Goal: Information Seeking & Learning: Learn about a topic

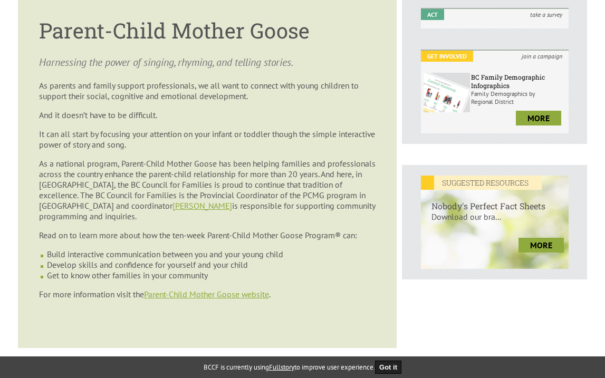
scroll to position [317, 0]
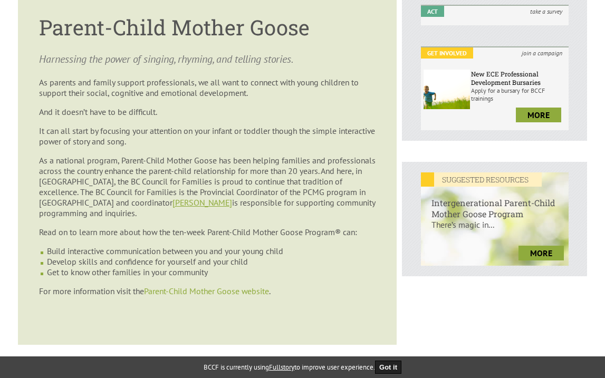
click at [179, 296] on link "Parent-Child Mother Goose website" at bounding box center [206, 291] width 125 height 11
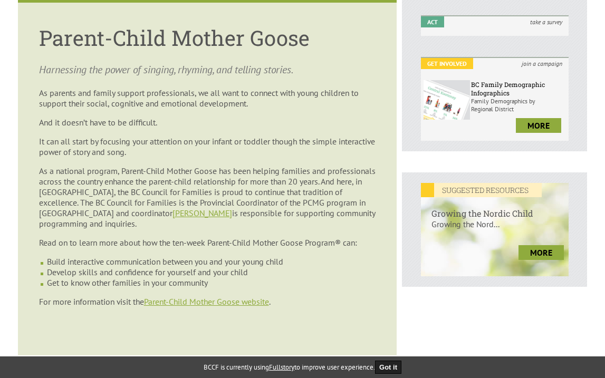
scroll to position [308, 0]
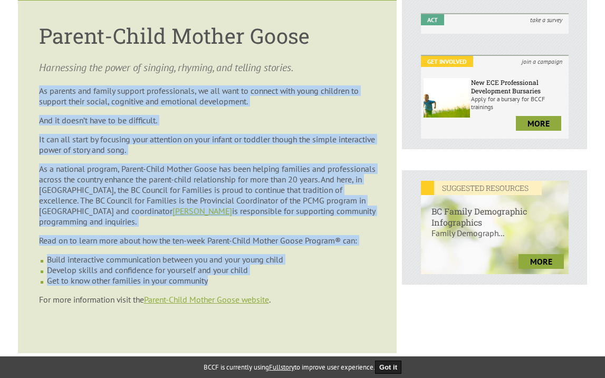
drag, startPoint x: 37, startPoint y: 69, endPoint x: 254, endPoint y: 294, distance: 312.7
type textarea "**********"
click at [254, 294] on article "Parent-Child Mother Goose Harnessing the power of singing, rhyming, and telling…" at bounding box center [207, 177] width 378 height 353
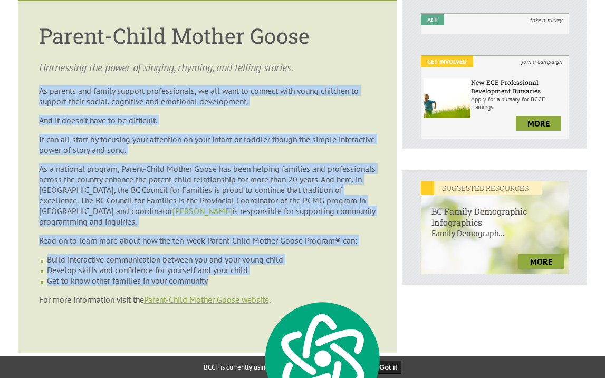
copy article "As parents and family support professionals, we all want to connect with young …"
click at [352, 275] on li "Develop skills and confidence for yourself and your child" at bounding box center [211, 270] width 328 height 11
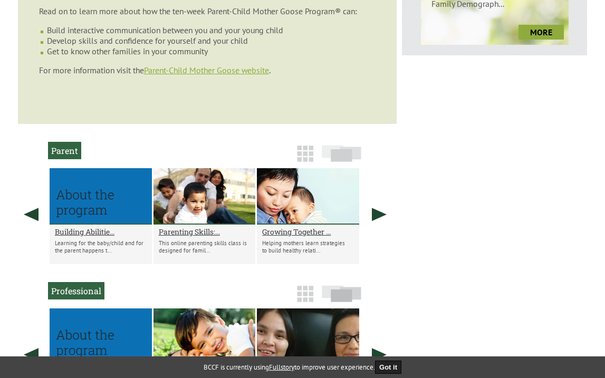
scroll to position [431, 0]
